Goal: Transaction & Acquisition: Register for event/course

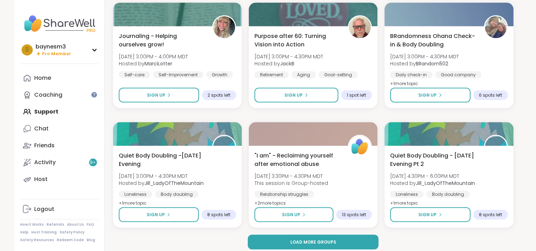
scroll to position [1312, 0]
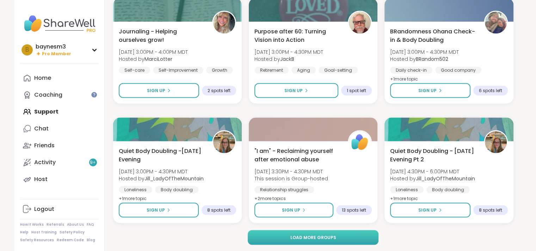
click at [344, 234] on button "Load more groups" at bounding box center [313, 237] width 131 height 15
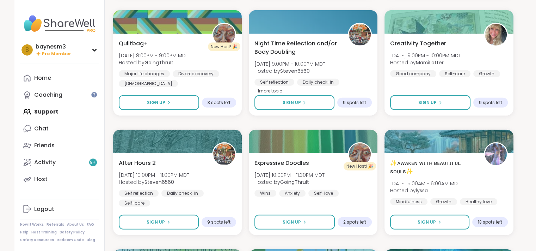
scroll to position [1902, 0]
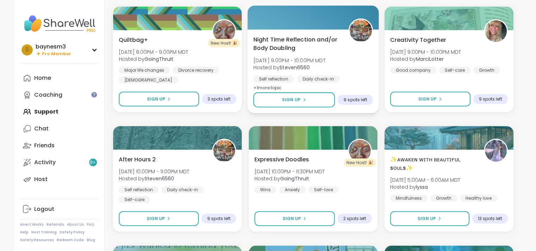
click at [314, 63] on span "[DATE] 9:00PM - 10:00PM MDT" at bounding box center [289, 60] width 72 height 7
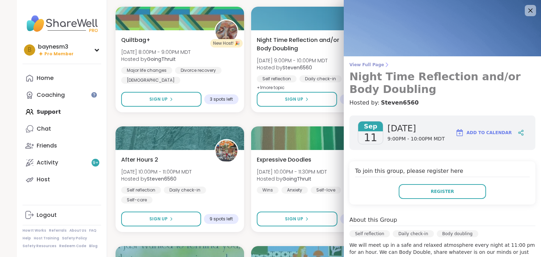
click at [384, 65] on icon at bounding box center [387, 65] width 6 height 6
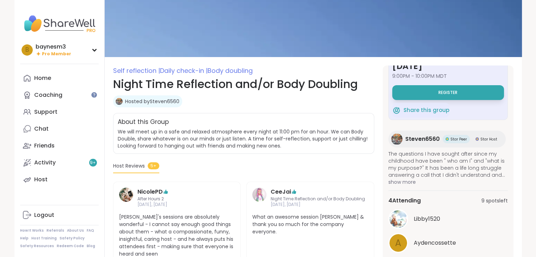
scroll to position [35, 0]
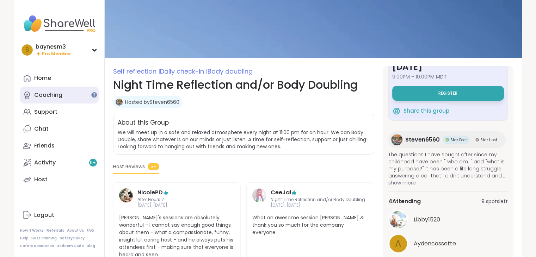
click at [50, 96] on div "Coaching" at bounding box center [48, 95] width 28 height 8
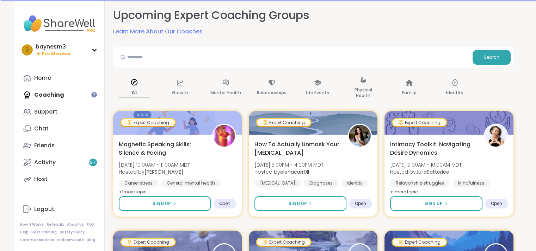
scroll to position [7, 0]
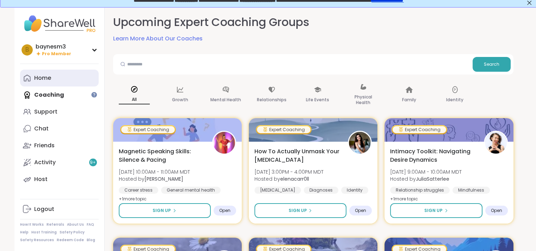
click at [46, 79] on div "Home" at bounding box center [42, 78] width 17 height 8
